Goal: Task Accomplishment & Management: Use online tool/utility

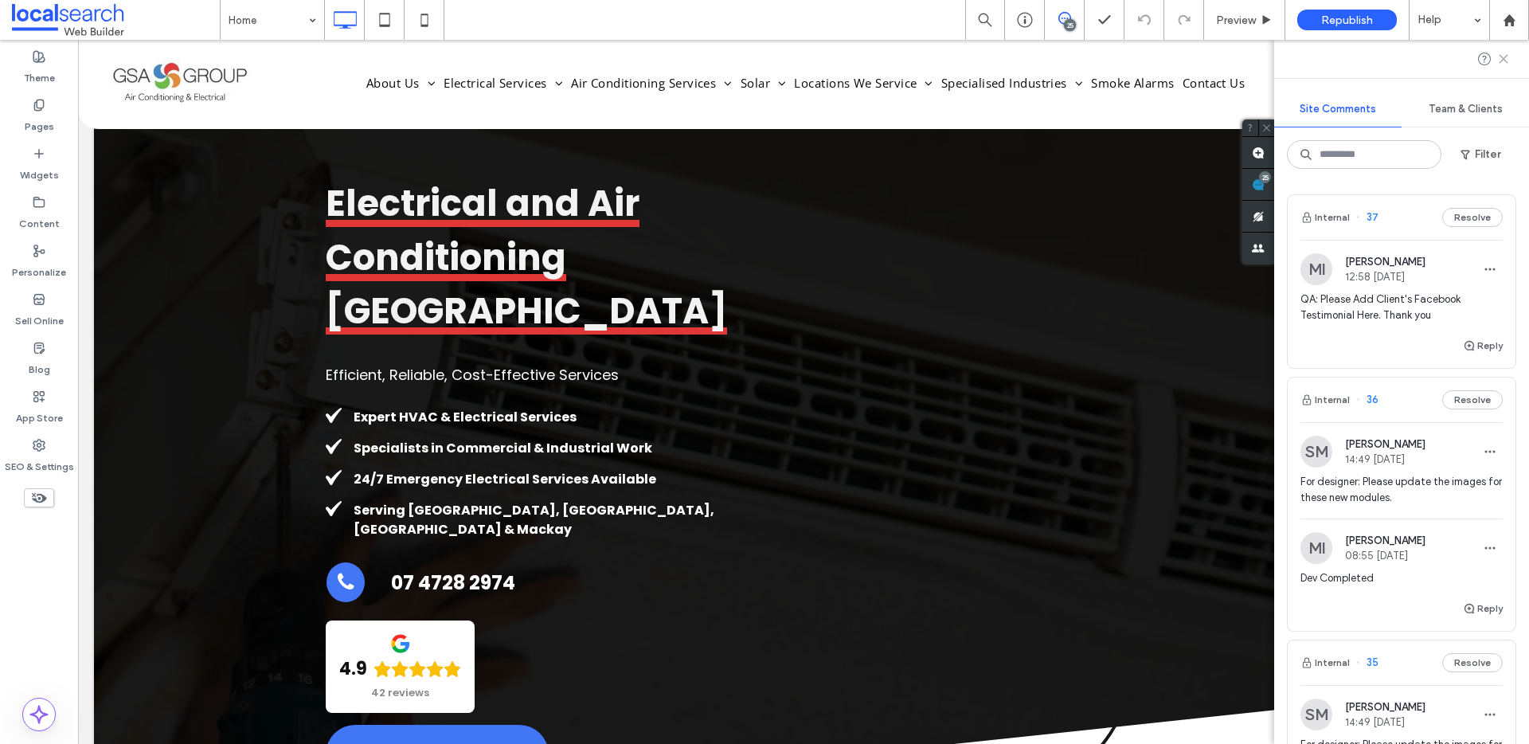
click at [1499, 57] on icon at bounding box center [1503, 59] width 13 height 13
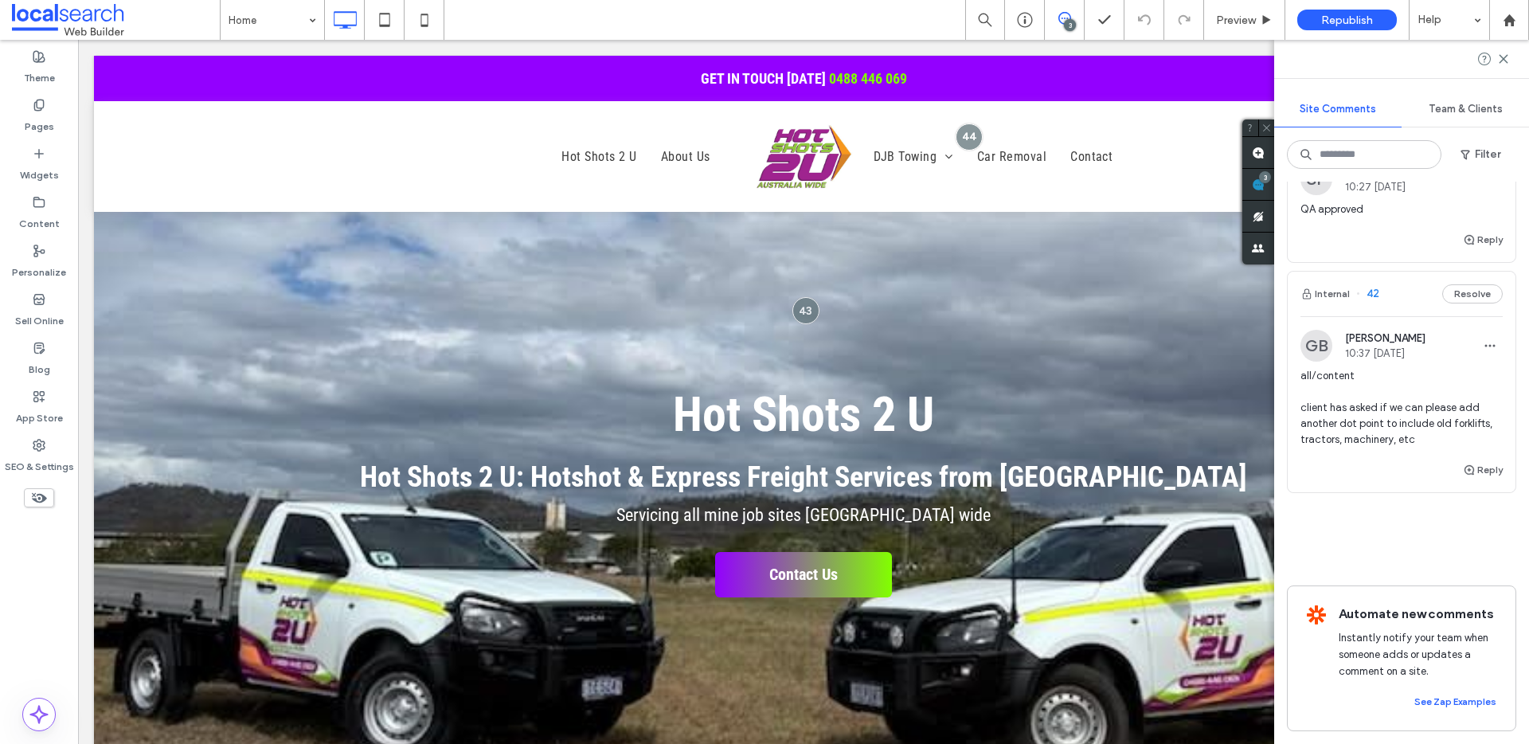
scroll to position [896, 0]
click at [1459, 368] on span "all/content client has asked if we can please add another dot point to include …" at bounding box center [1401, 408] width 202 height 80
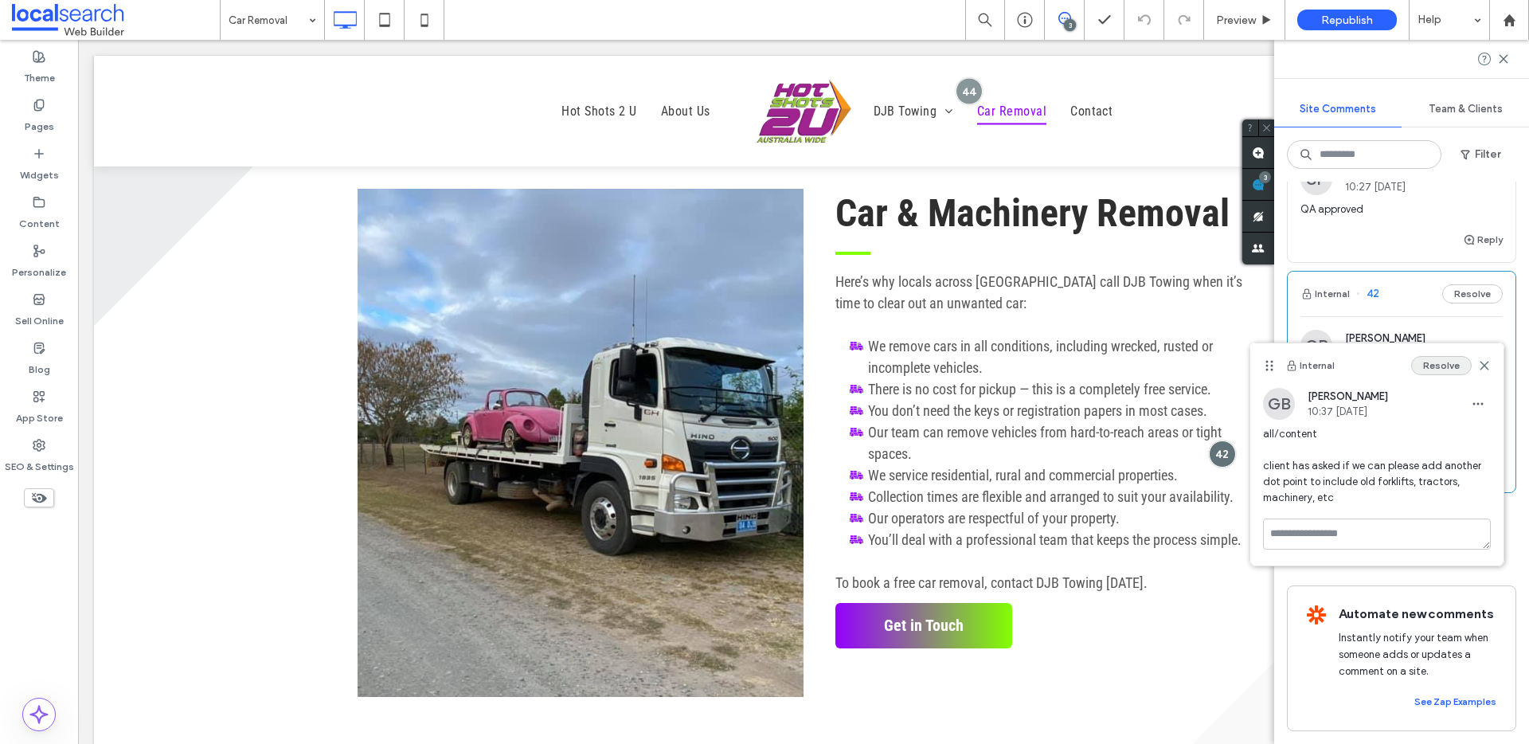
click at [1450, 366] on button "Resolve" at bounding box center [1441, 365] width 61 height 19
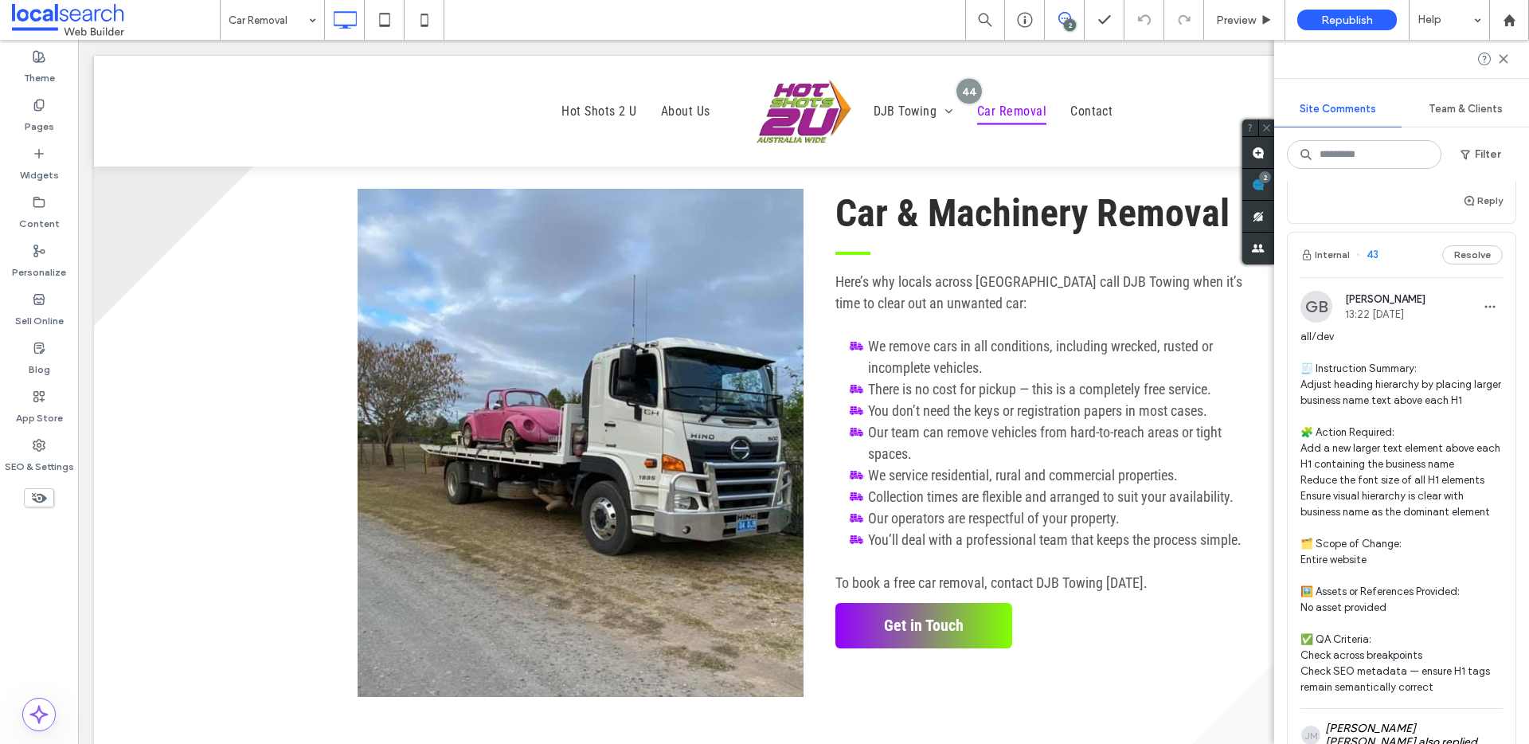
scroll to position [230, 0]
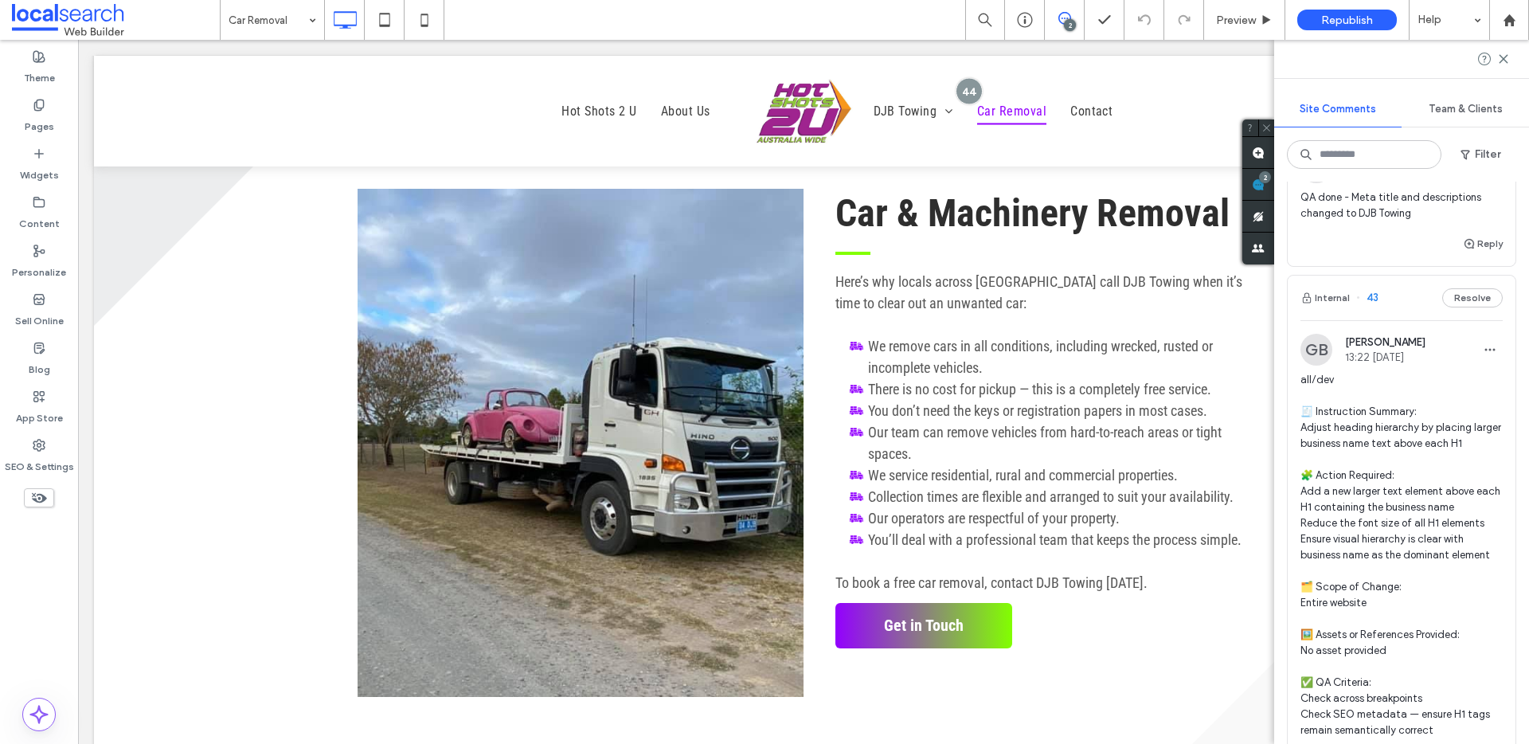
click at [1405, 512] on span "all/dev 🧾 Instruction Summary: Adjust heading hierarchy by placing larger busin…" at bounding box center [1401, 555] width 202 height 366
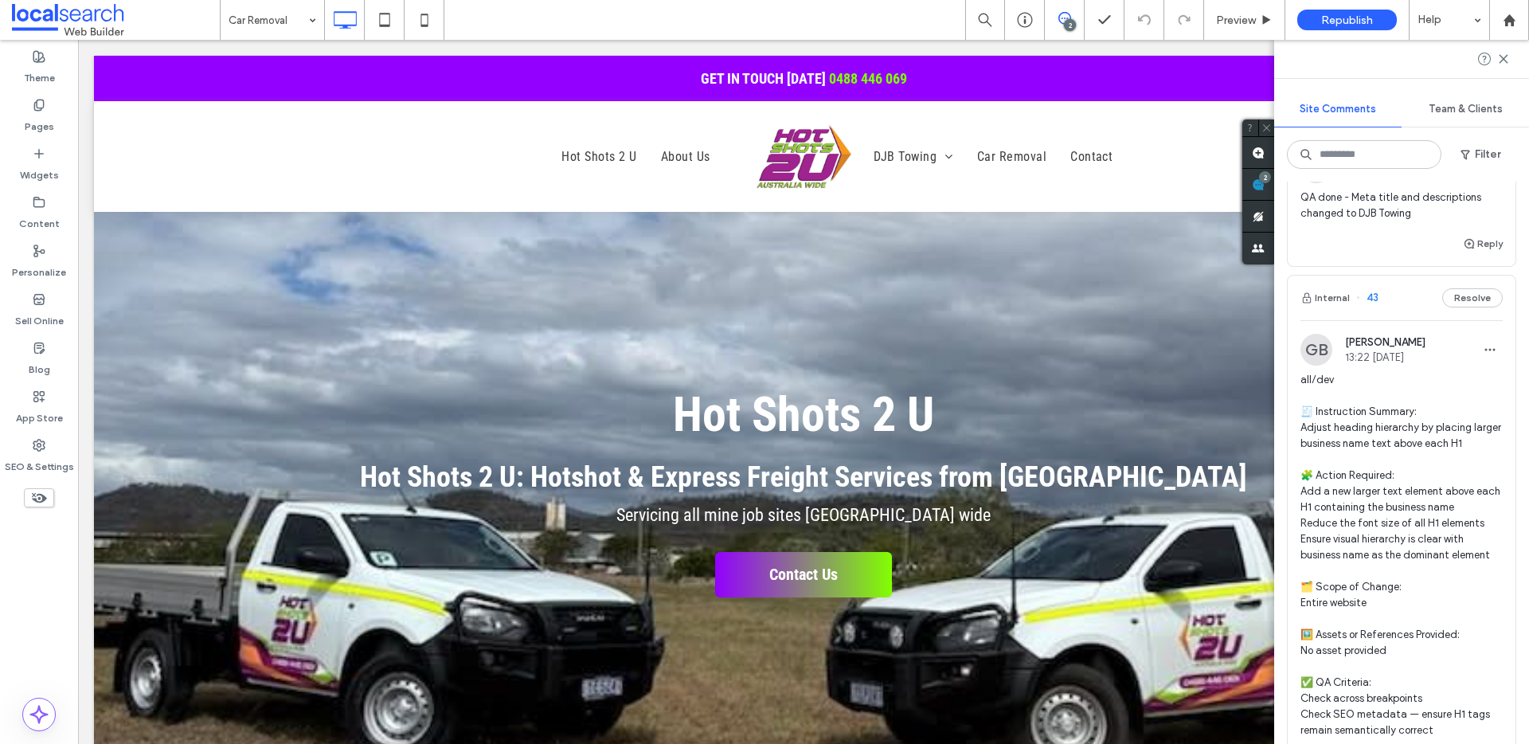
scroll to position [0, 0]
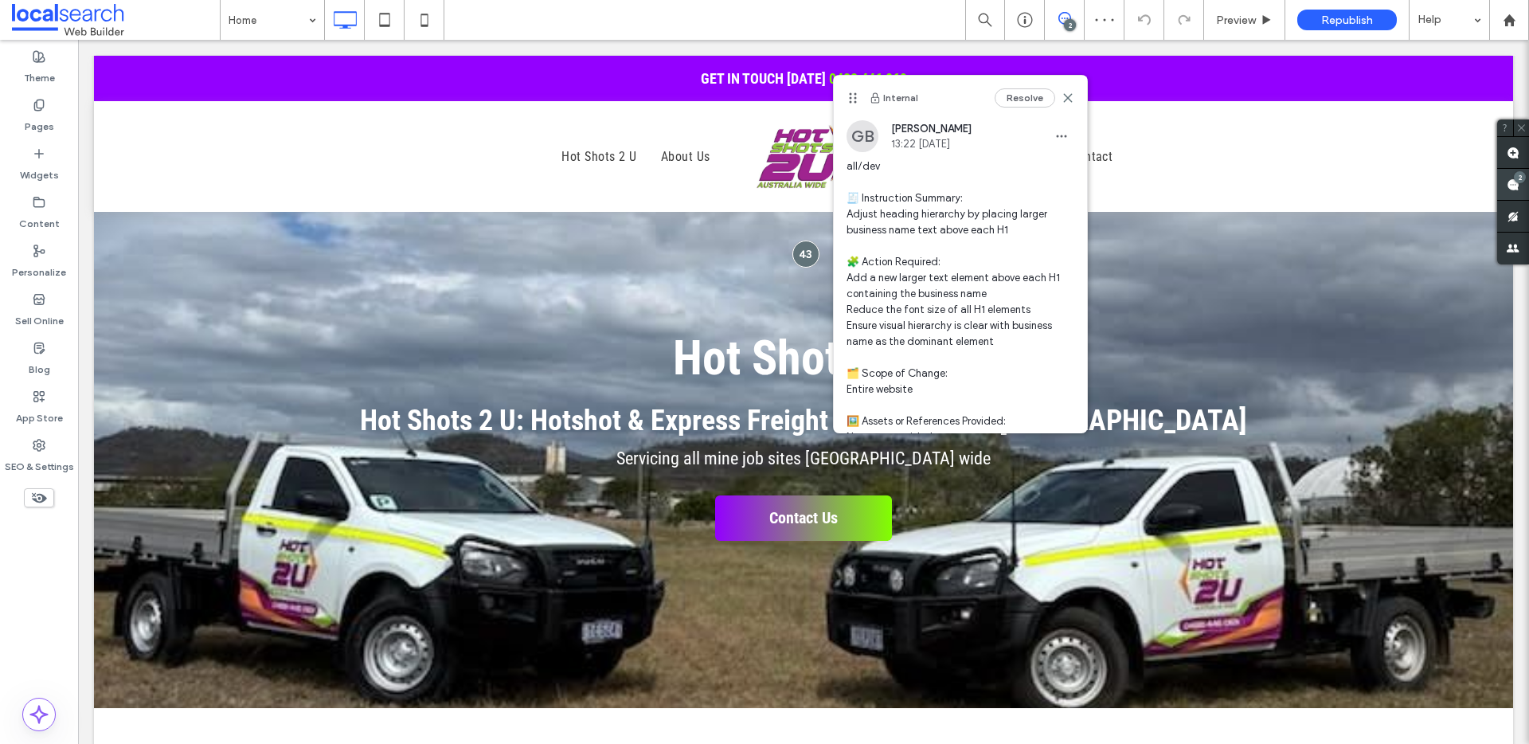
click at [1519, 190] on span at bounding box center [1513, 184] width 32 height 31
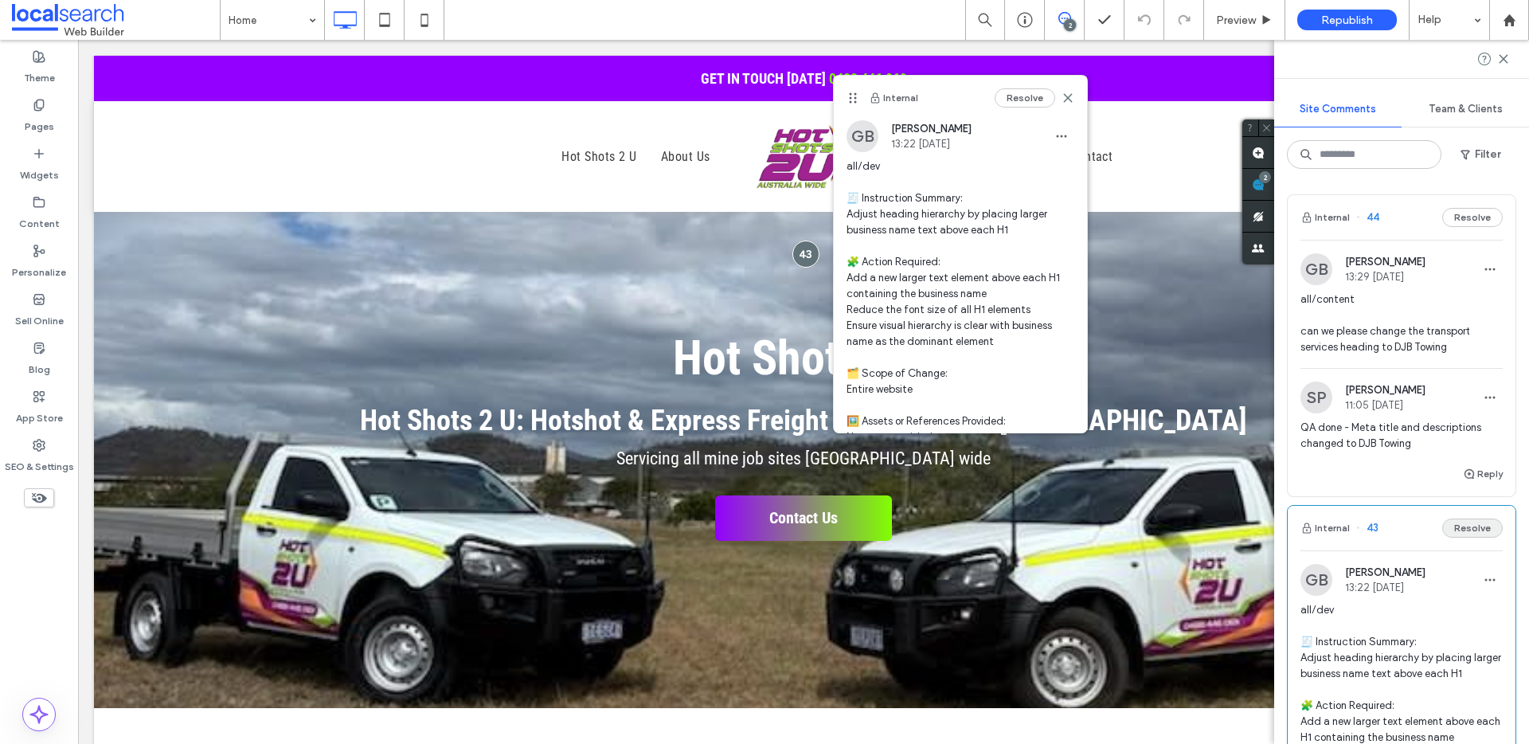
click at [1447, 530] on button "Resolve" at bounding box center [1472, 527] width 61 height 19
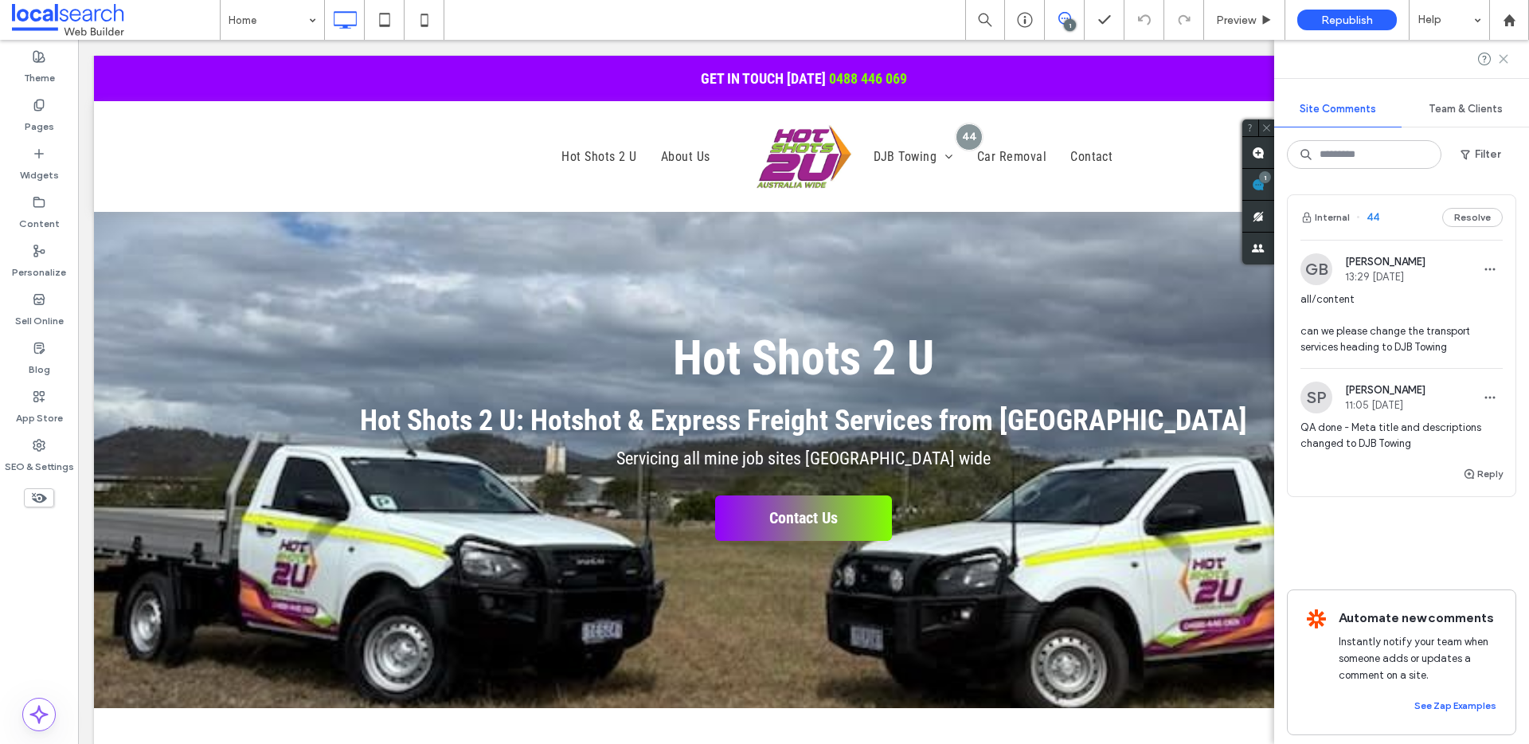
click at [1502, 57] on icon at bounding box center [1503, 59] width 13 height 13
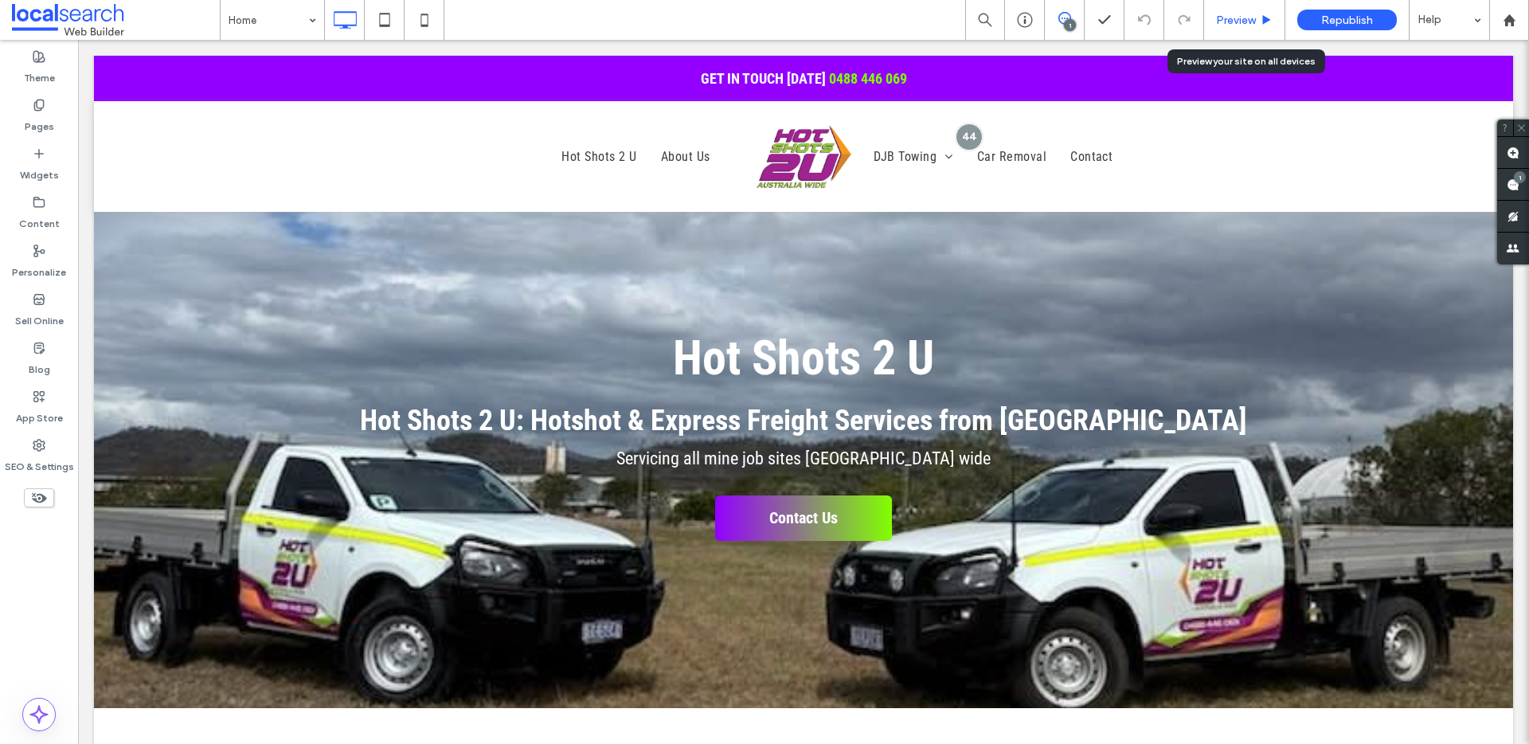
click at [1247, 19] on span "Preview" at bounding box center [1236, 21] width 40 height 14
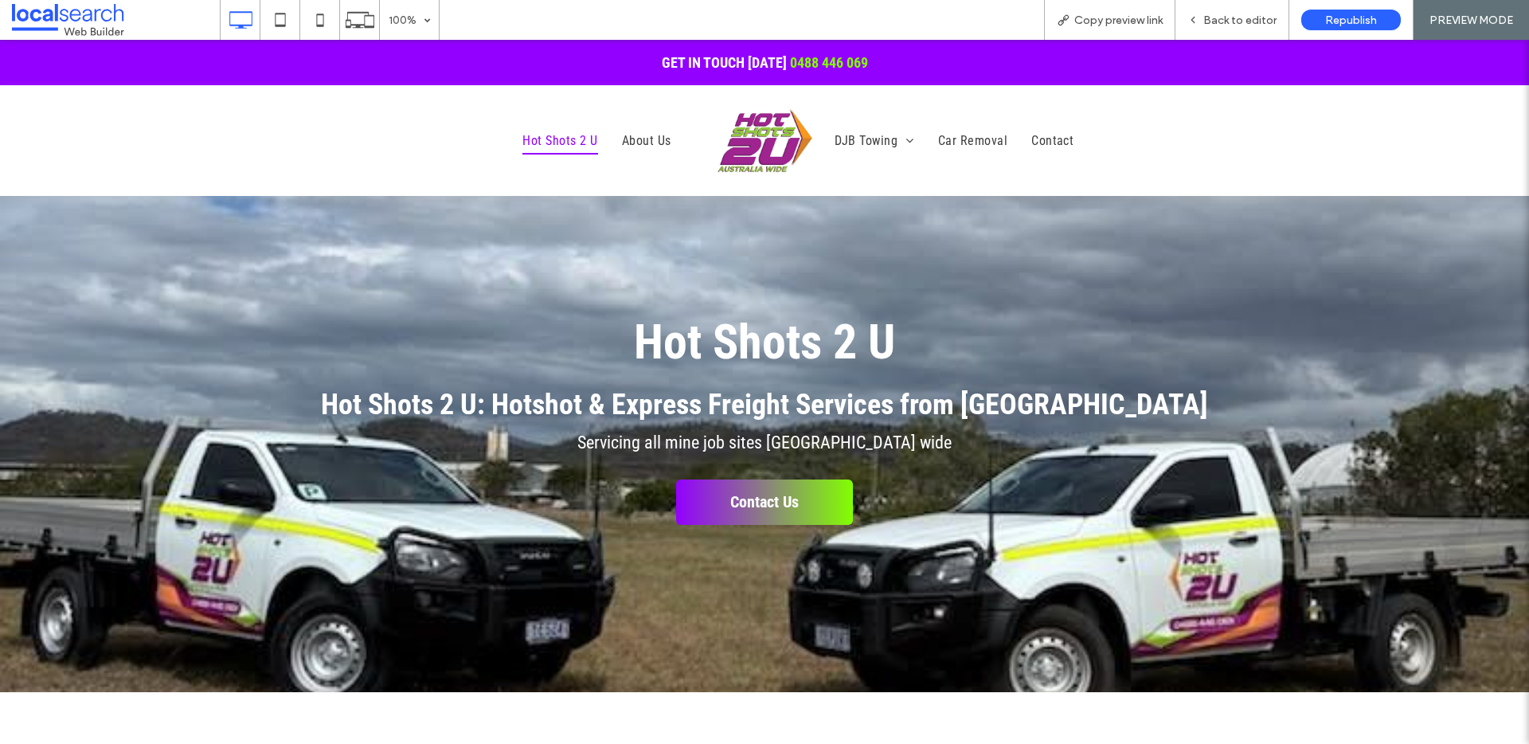
drag, startPoint x: 544, startPoint y: 147, endPoint x: 818, endPoint y: 217, distance: 282.7
click at [544, 147] on span "Hot Shots 2 U" at bounding box center [559, 140] width 75 height 27
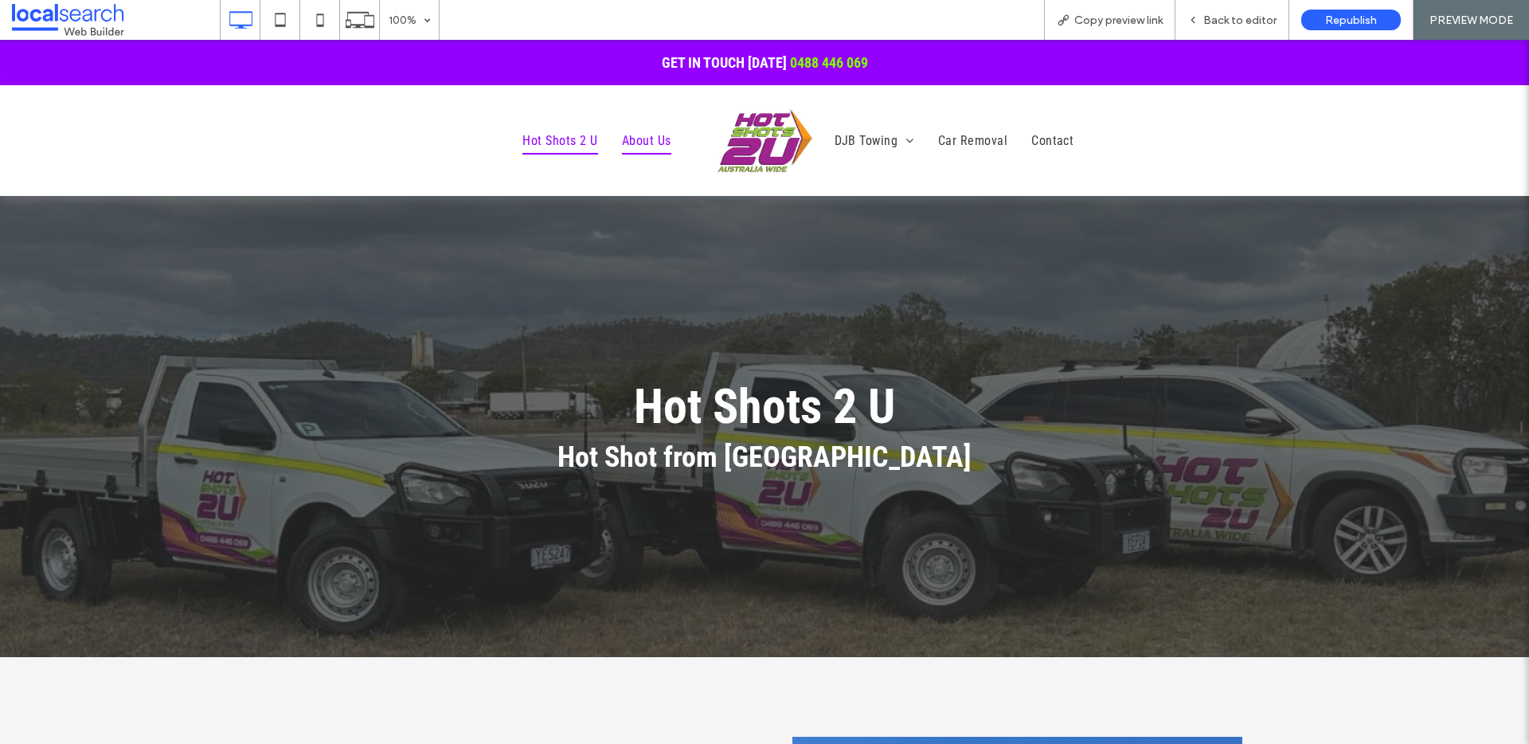
click at [642, 150] on span "About Us" at bounding box center [646, 140] width 49 height 27
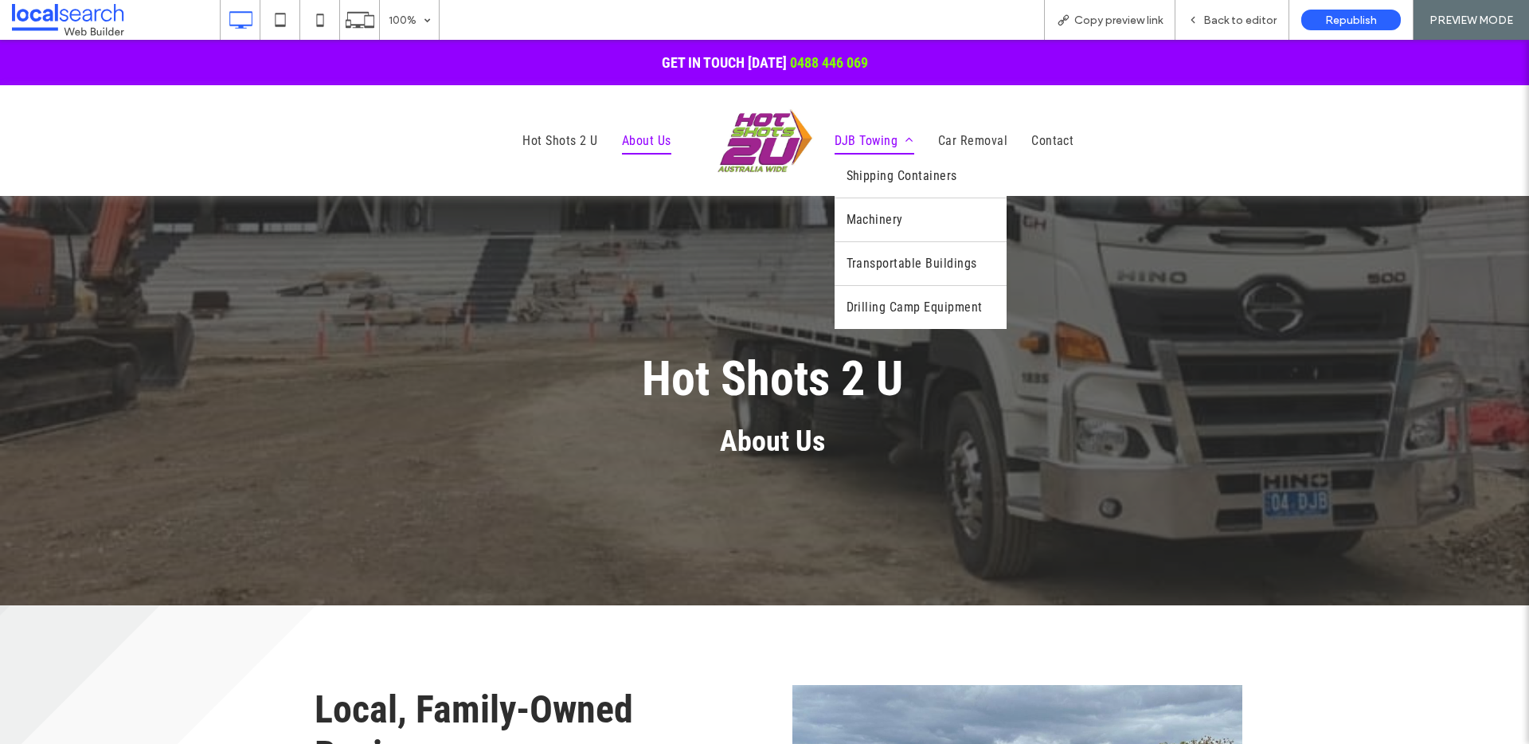
click at [846, 143] on span "DJB Towing" at bounding box center [874, 140] width 80 height 27
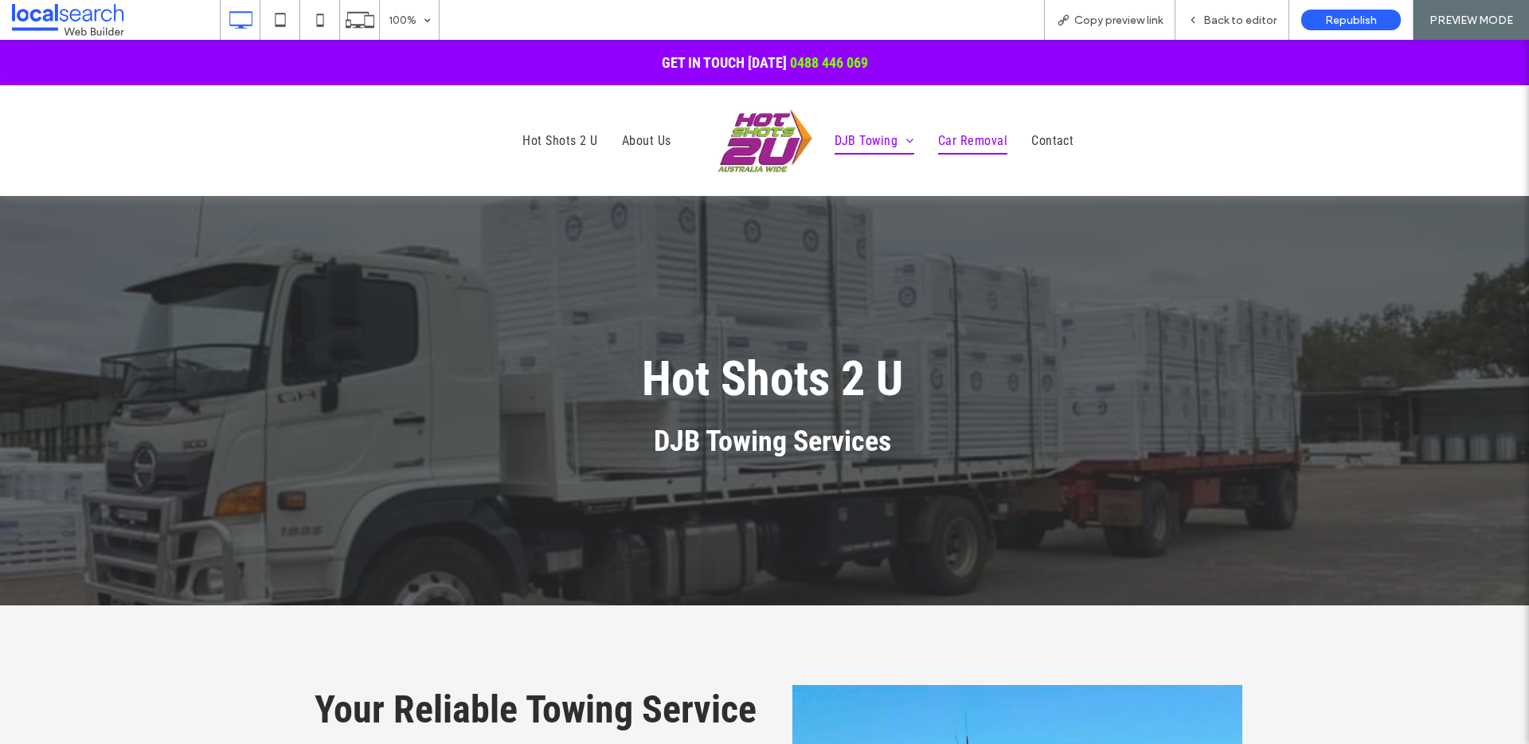
click at [964, 141] on span "Car Removal" at bounding box center [972, 140] width 69 height 27
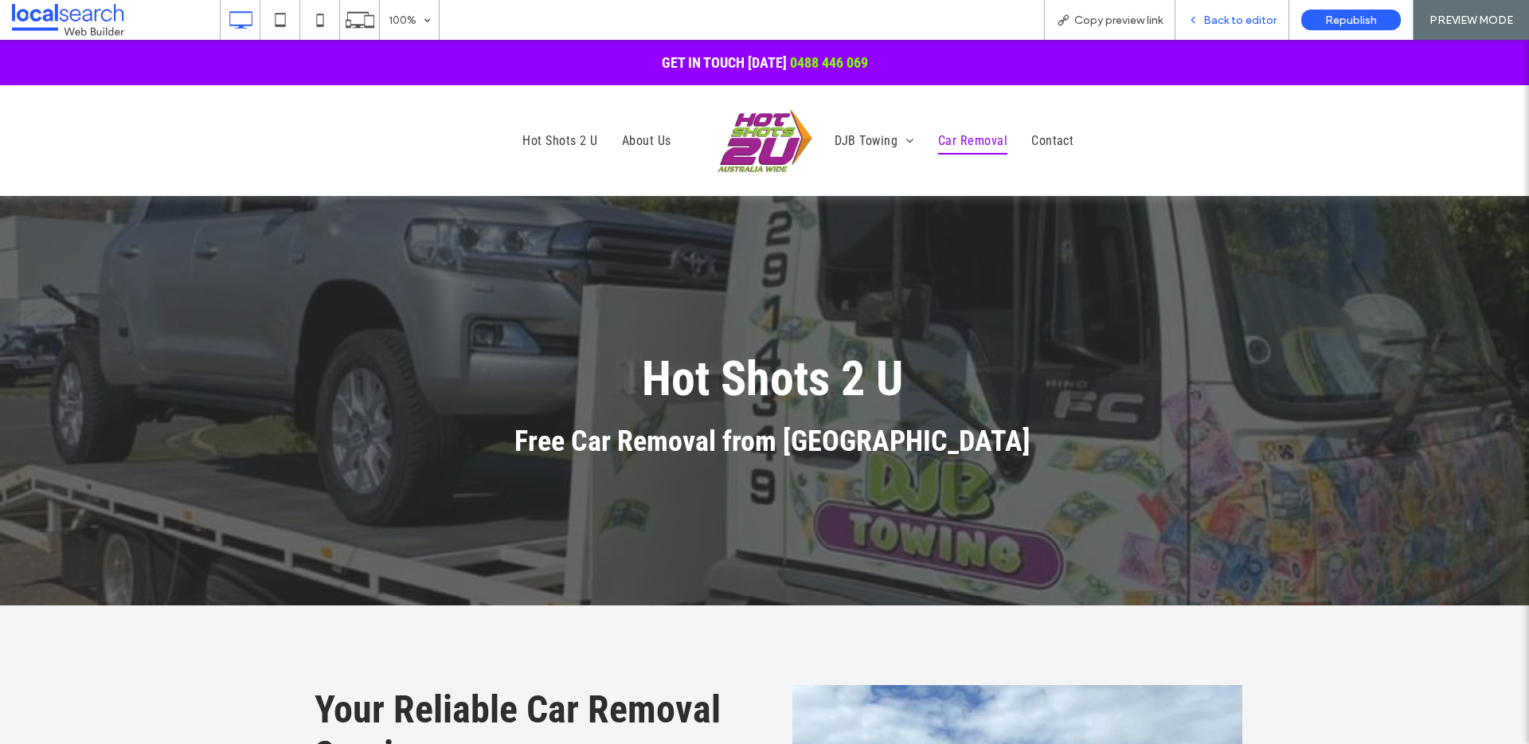
click at [1266, 11] on div "Back to editor" at bounding box center [1232, 20] width 114 height 40
click at [1257, 18] on span "Back to editor" at bounding box center [1239, 21] width 73 height 14
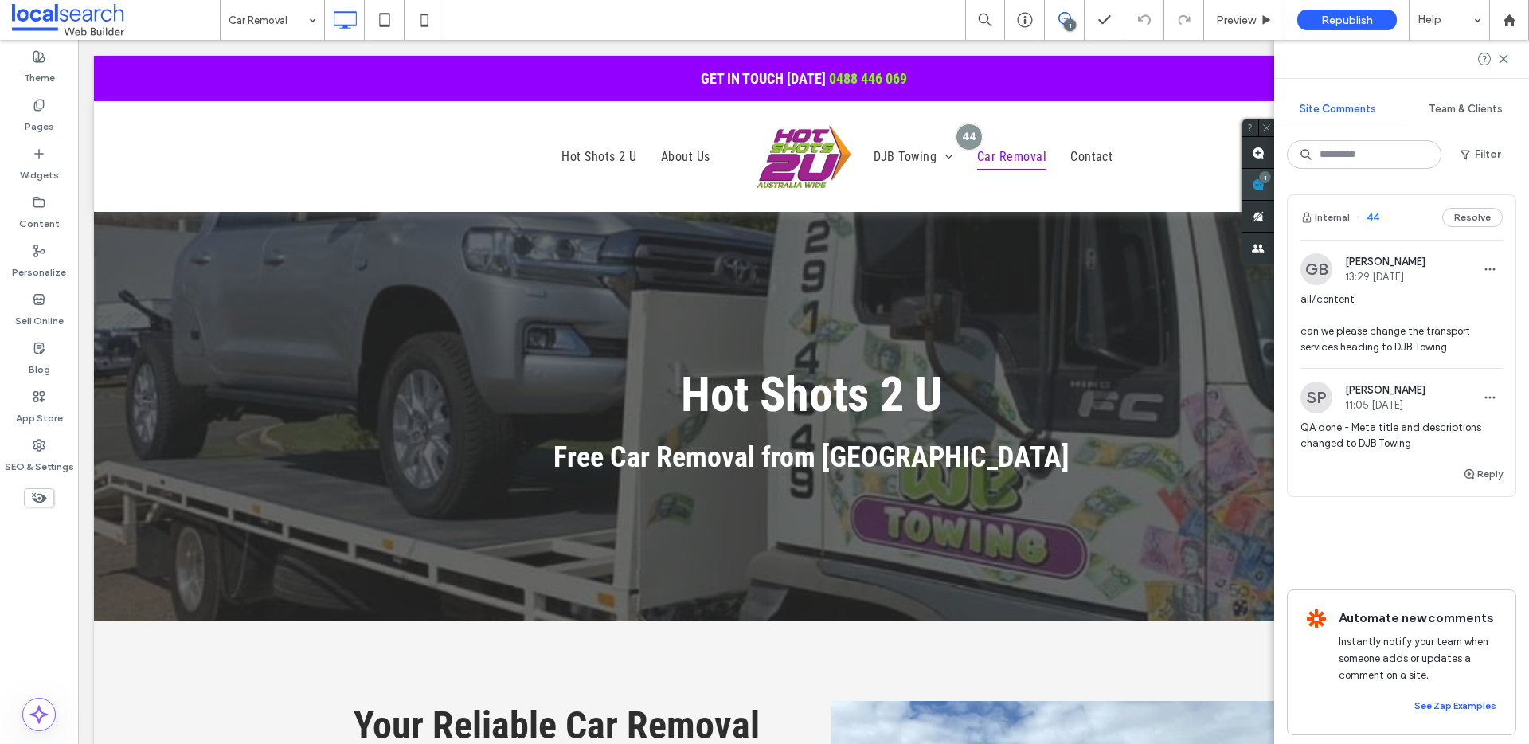
click at [1264, 190] on use at bounding box center [1258, 184] width 13 height 13
click at [1462, 209] on button "Resolve" at bounding box center [1472, 217] width 61 height 19
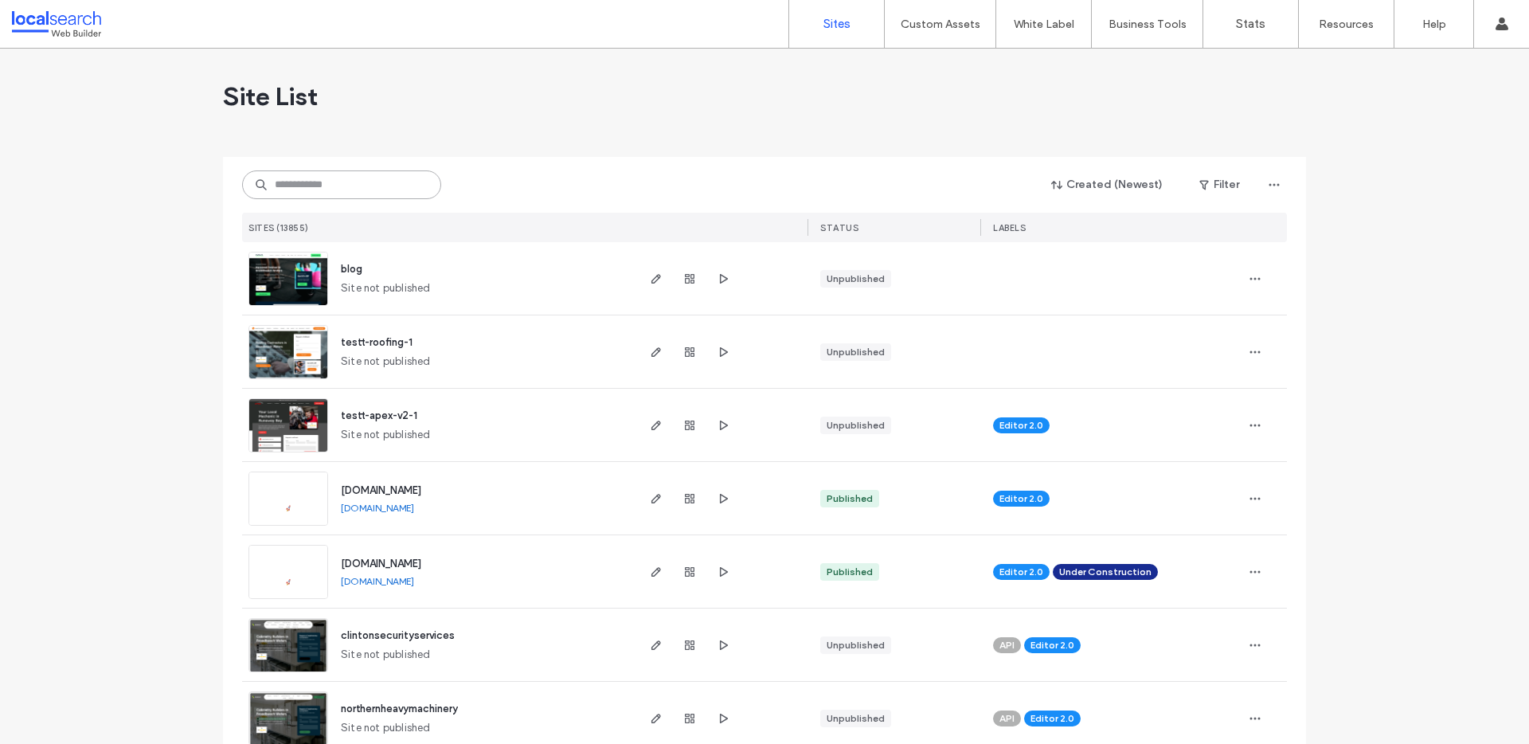
click at [330, 178] on input at bounding box center [341, 184] width 199 height 29
paste input "********"
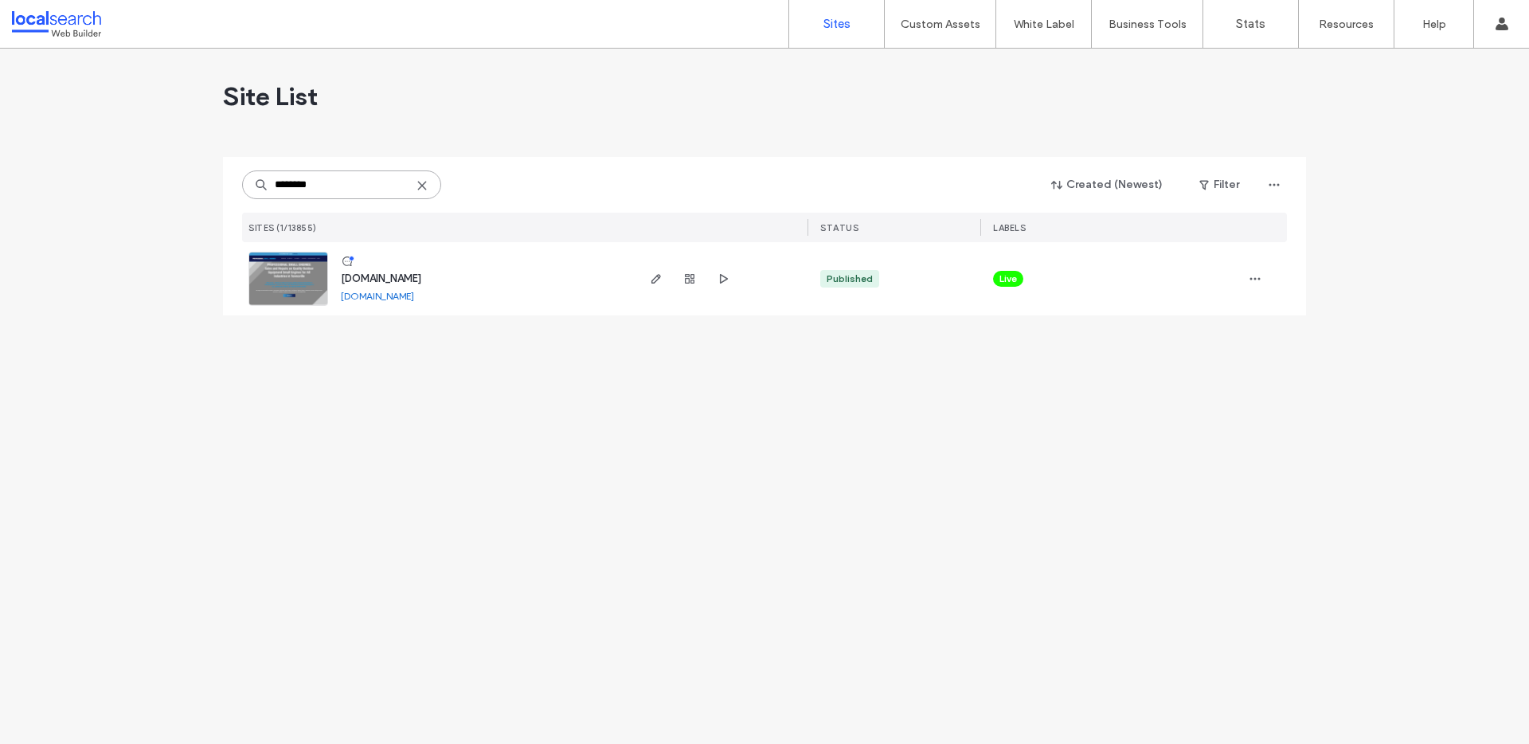
type input "********"
click at [294, 277] on link at bounding box center [288, 279] width 80 height 54
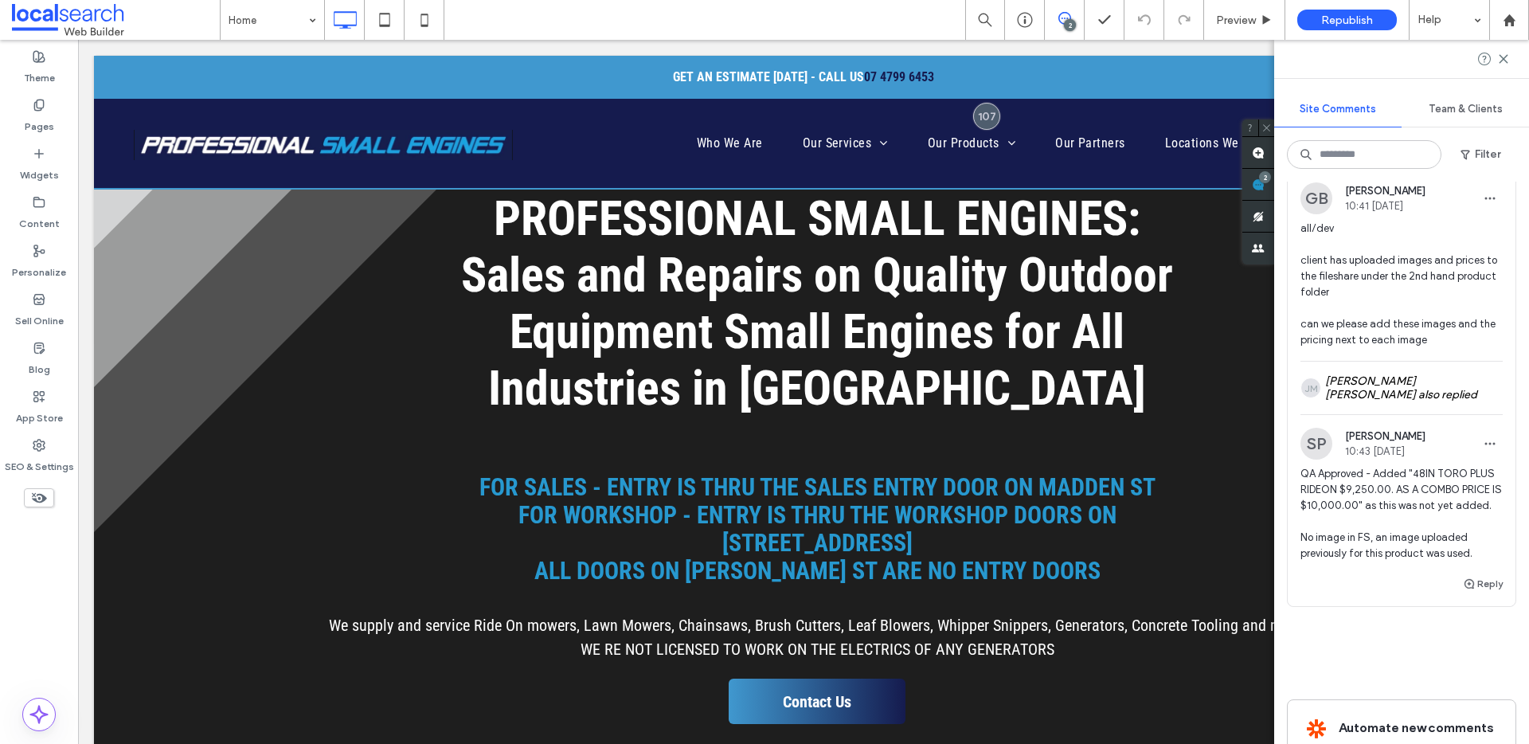
scroll to position [498, 0]
click at [1409, 309] on span "all/dev client has uploaded images and prices to the fileshare under the 2nd ha…" at bounding box center [1401, 284] width 202 height 127
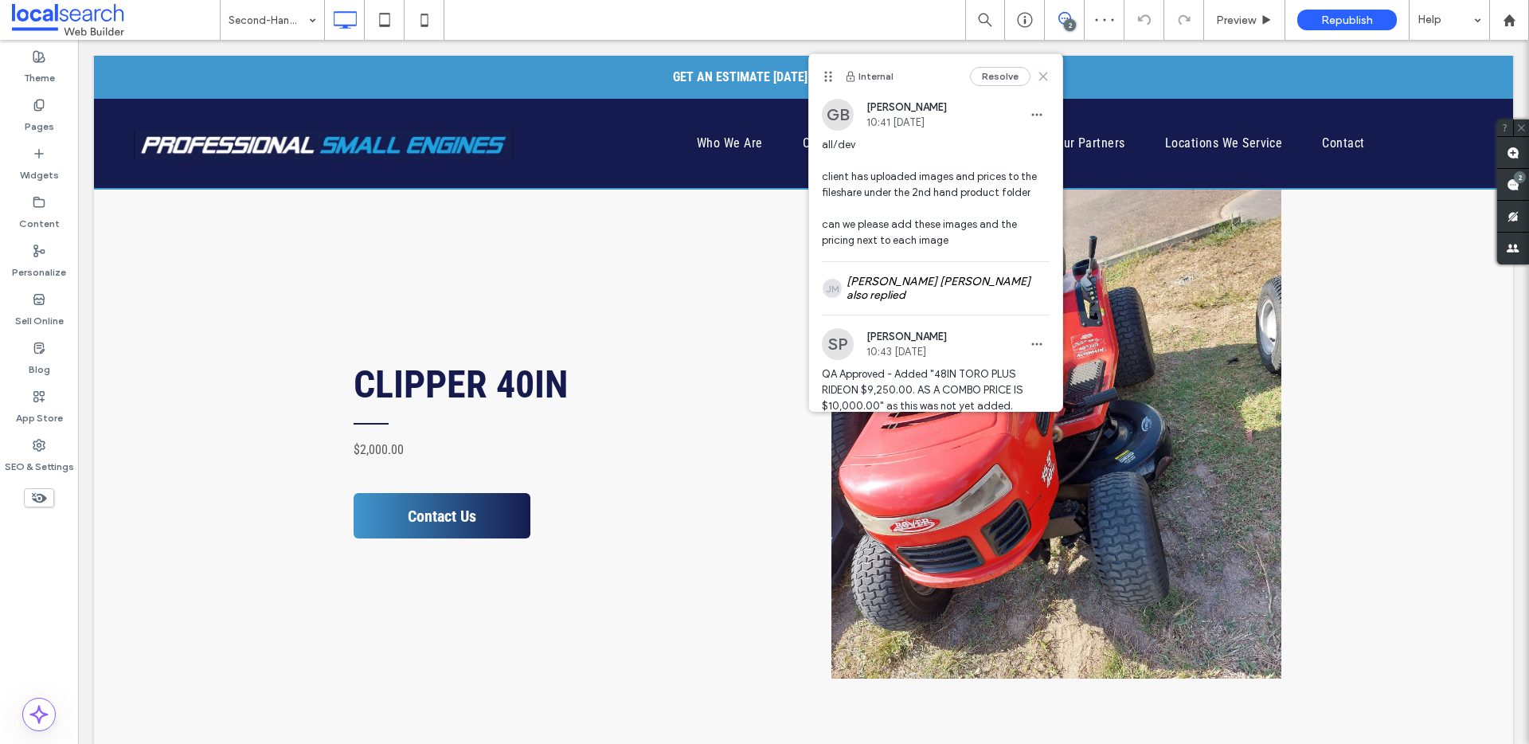
click at [1037, 70] on icon at bounding box center [1043, 76] width 13 height 13
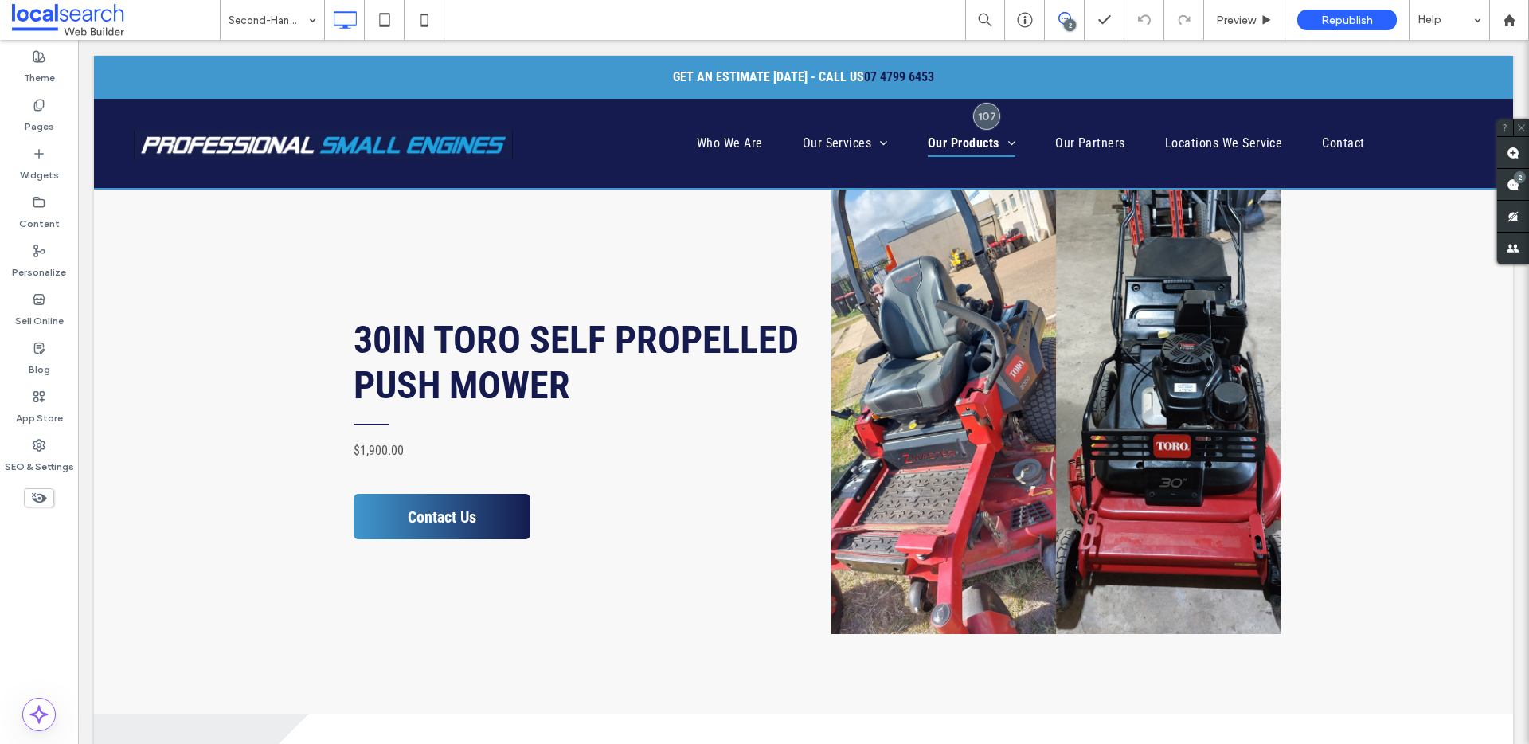
scroll to position [2923, 0]
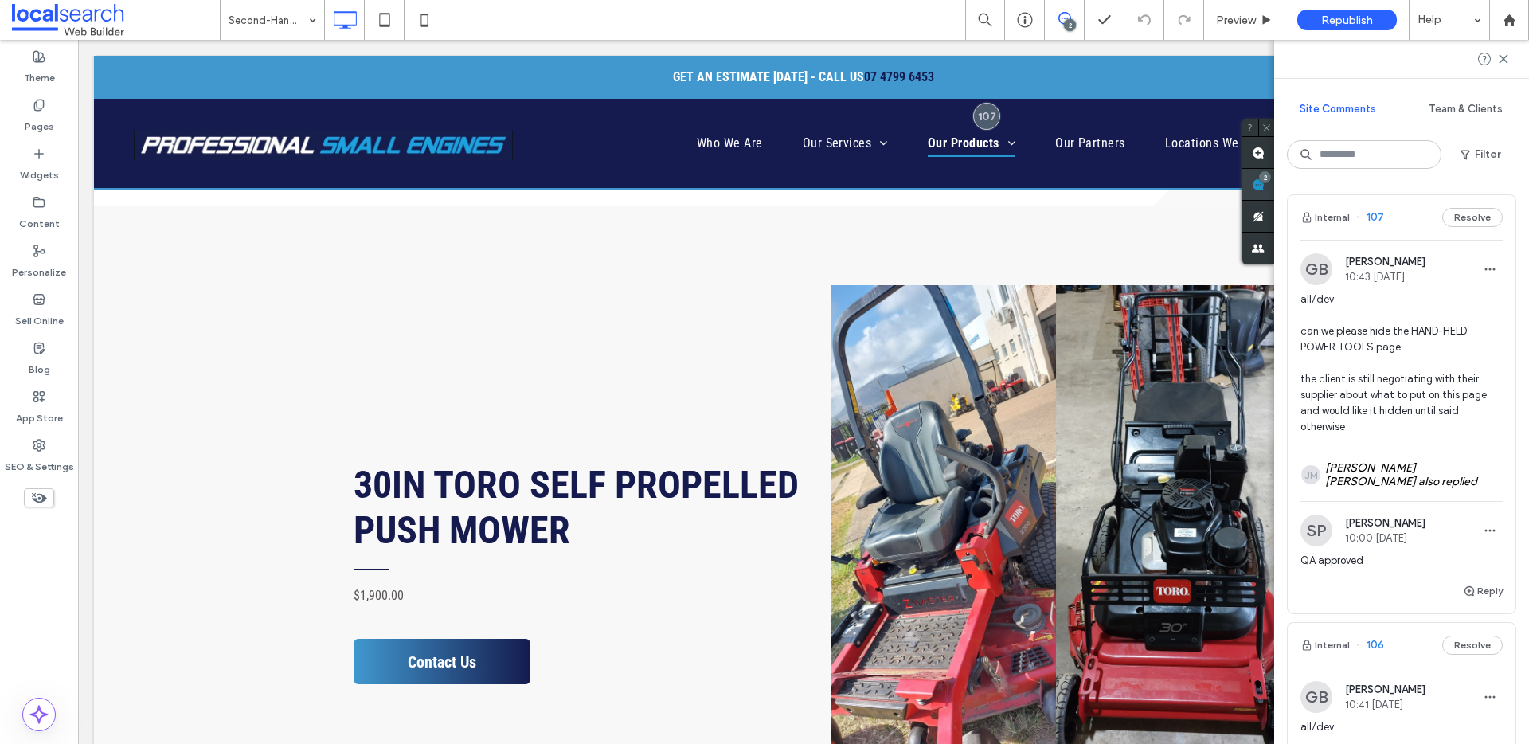
click at [1274, 193] on span at bounding box center [1258, 184] width 32 height 31
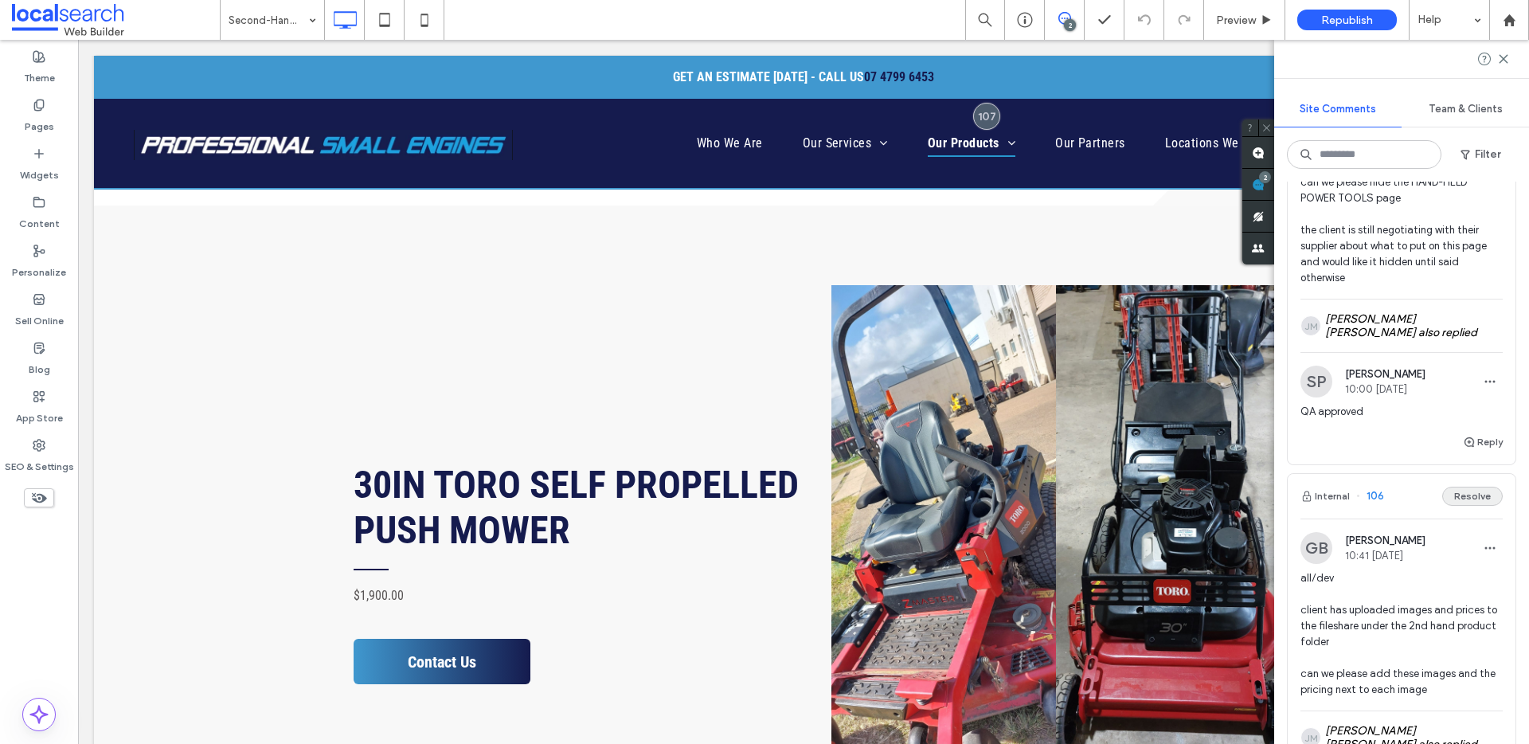
click at [1463, 496] on button "Resolve" at bounding box center [1472, 495] width 61 height 19
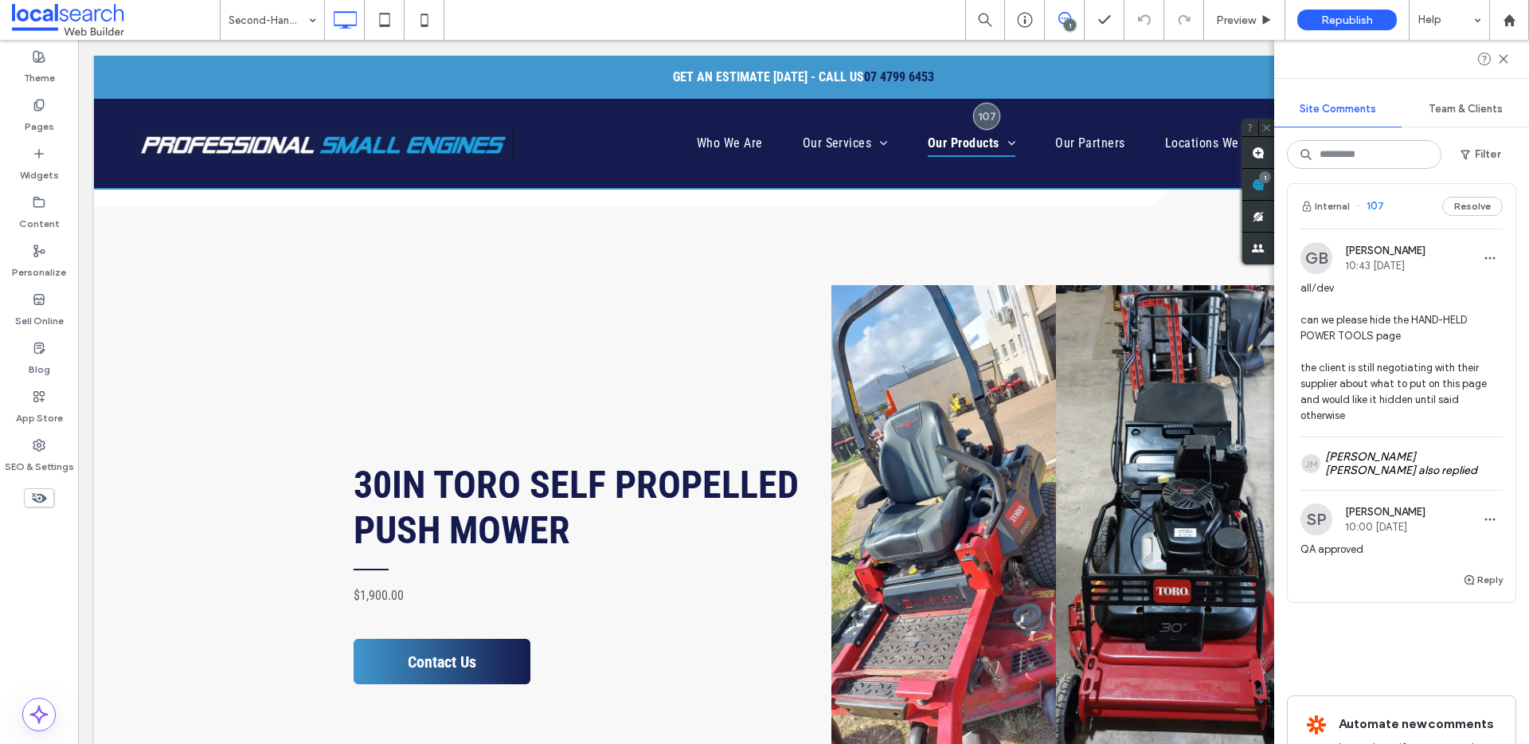
scroll to position [0, 0]
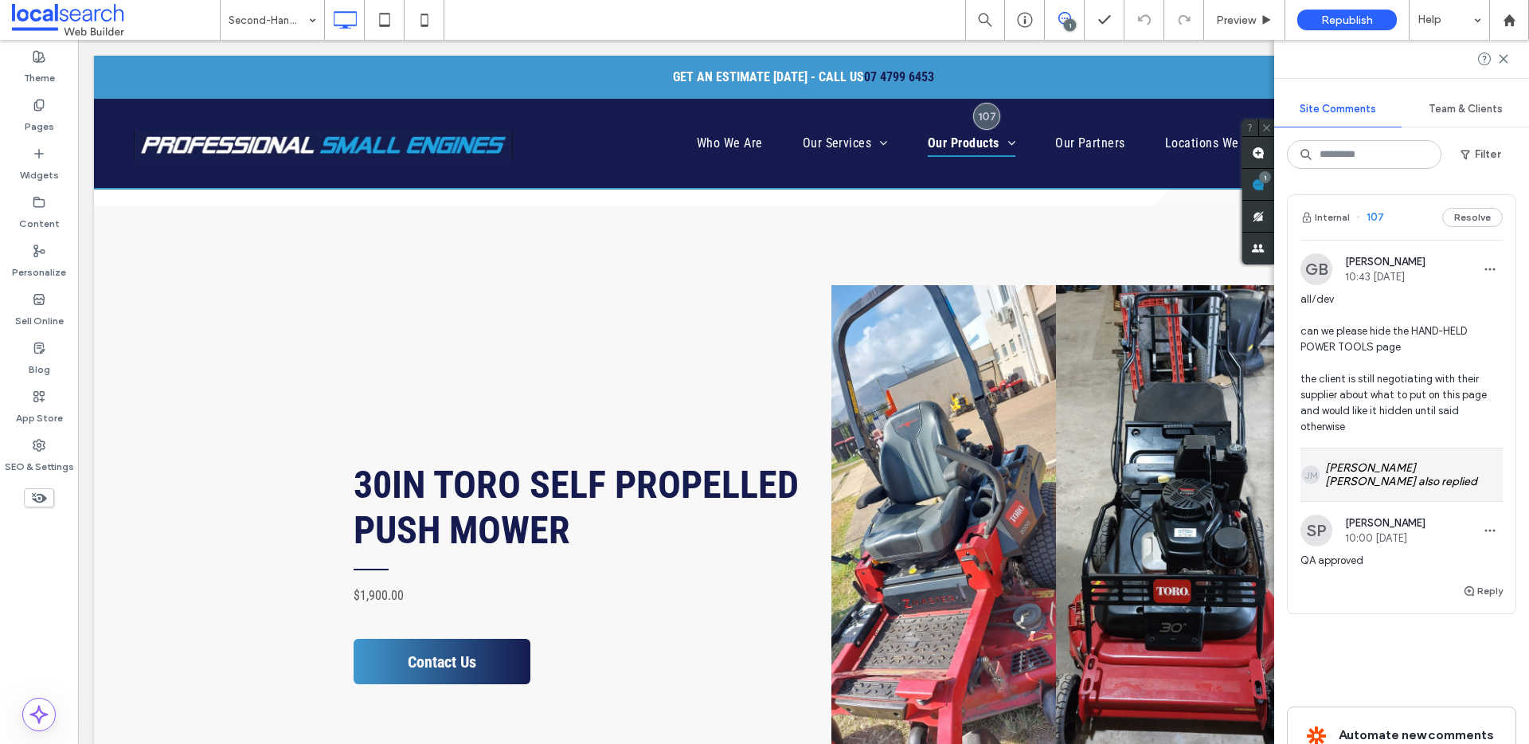
click at [1389, 468] on div "[PERSON_NAME] [PERSON_NAME] [PERSON_NAME] also replied" at bounding box center [1401, 474] width 202 height 53
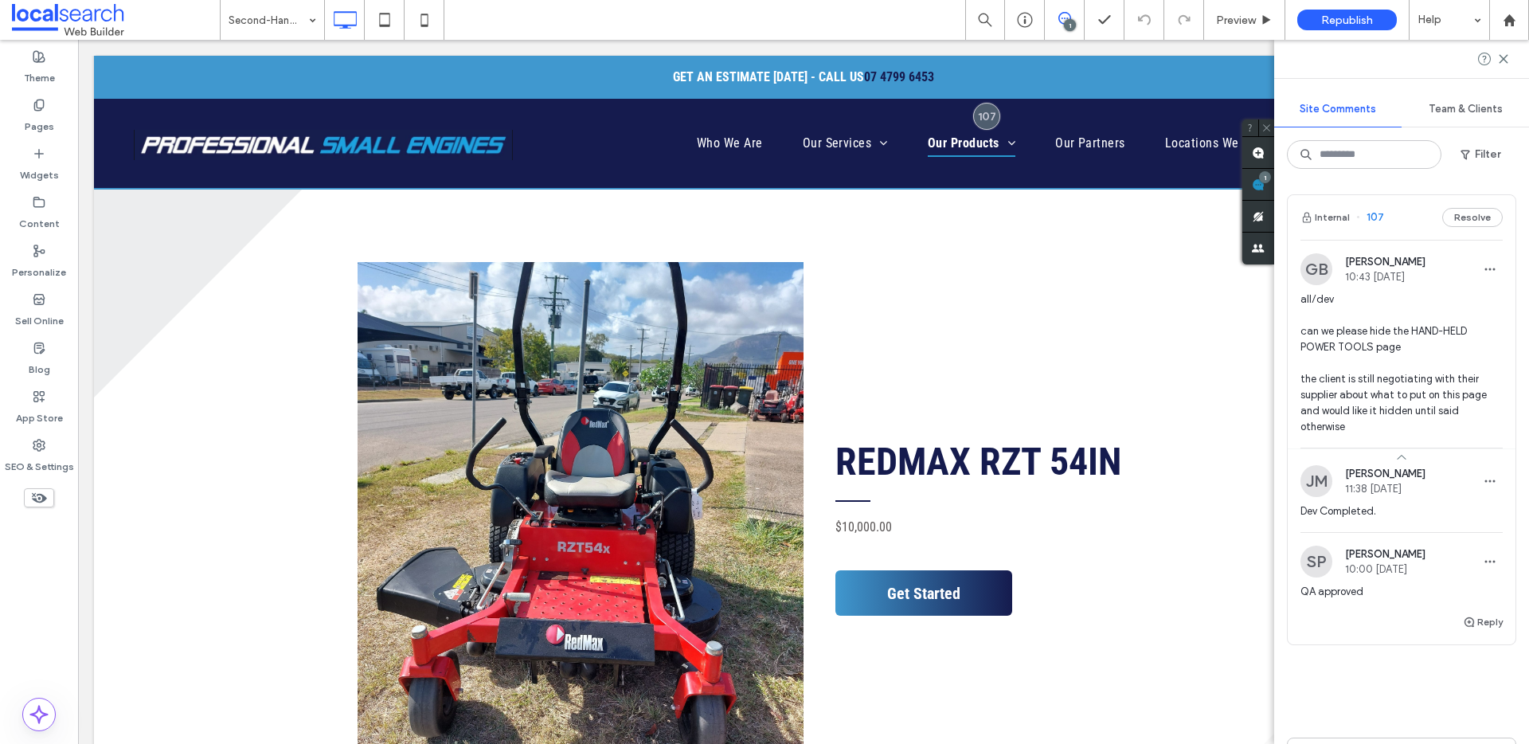
scroll to position [410, 0]
